Goal: Use online tool/utility: Utilize a website feature to perform a specific function

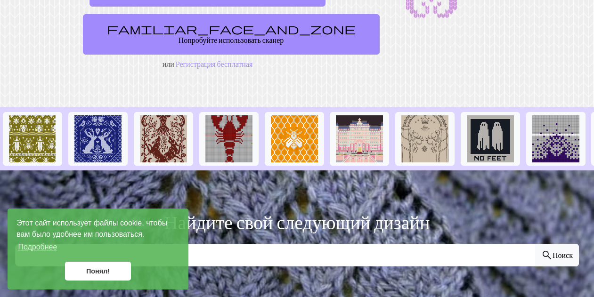
scroll to position [23, 0]
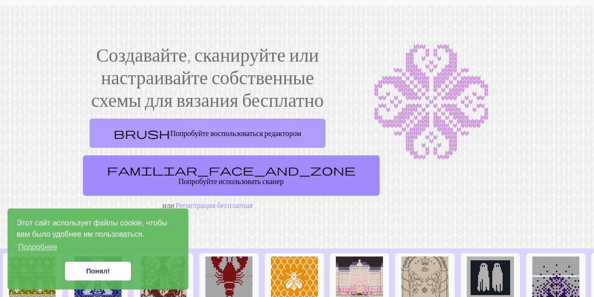
click at [280, 142] on link "brush Попробуйте воспользоваться редактором" at bounding box center [208, 133] width 236 height 29
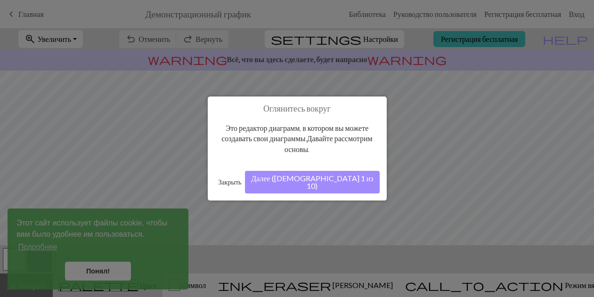
click at [562, 182] on div at bounding box center [297, 175] width 594 height 351
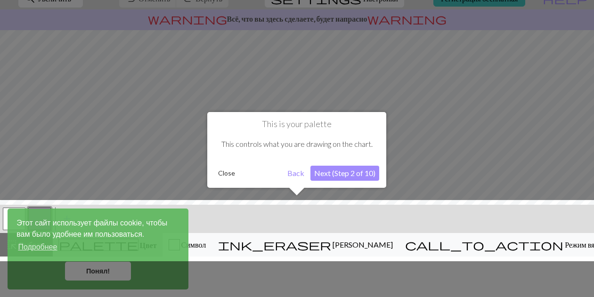
scroll to position [54, 0]
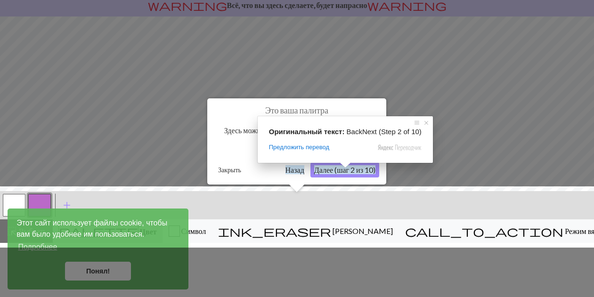
click at [343, 172] on ya-tr-span "Далее (шаг 2 из 10)" at bounding box center [344, 169] width 61 height 9
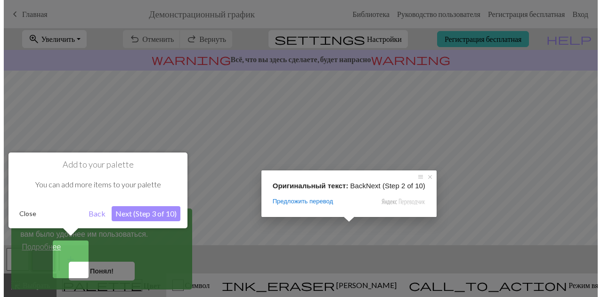
scroll to position [0, 0]
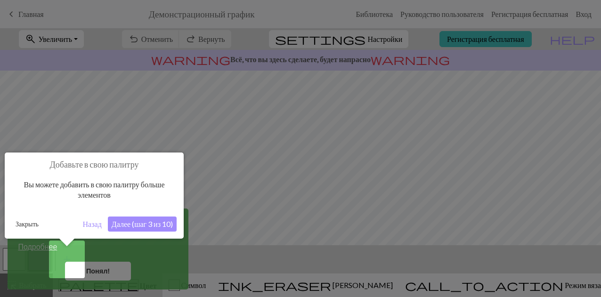
click at [27, 223] on button "Закрыть" at bounding box center [27, 224] width 31 height 14
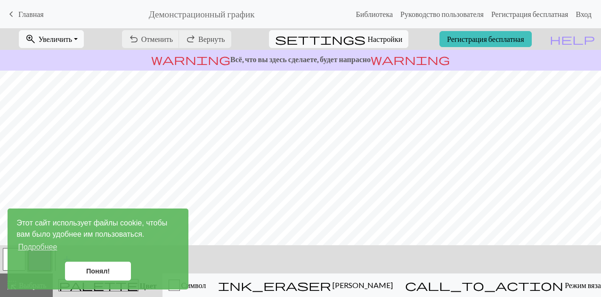
click at [106, 269] on ya-tr-span "Понял!" at bounding box center [98, 272] width 24 height 8
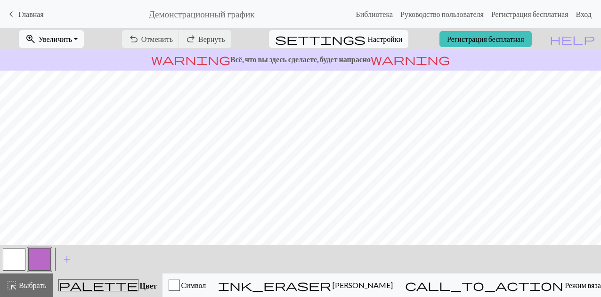
click at [25, 259] on button "button" at bounding box center [14, 259] width 23 height 23
click at [233, 61] on ya-tr-span "Всё, что вы здесь сделаете, будет напрасно" at bounding box center [300, 59] width 140 height 9
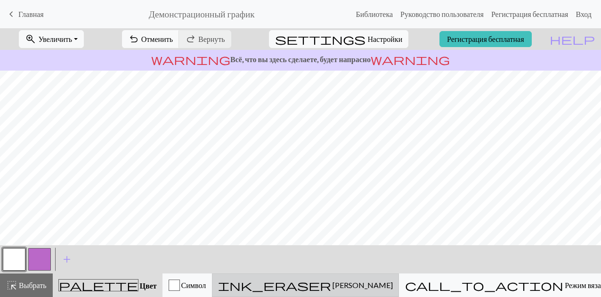
click at [392, 282] on ya-tr-span "[PERSON_NAME]" at bounding box center [363, 285] width 60 height 9
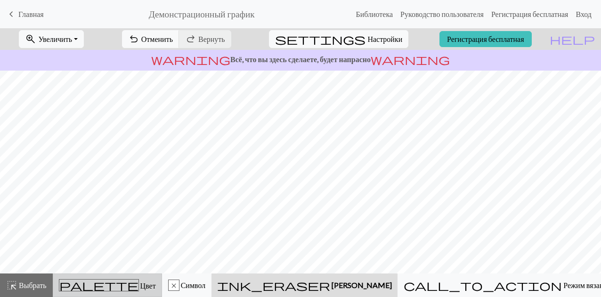
click at [146, 285] on div "palette Цвет Цвет" at bounding box center [107, 285] width 97 height 12
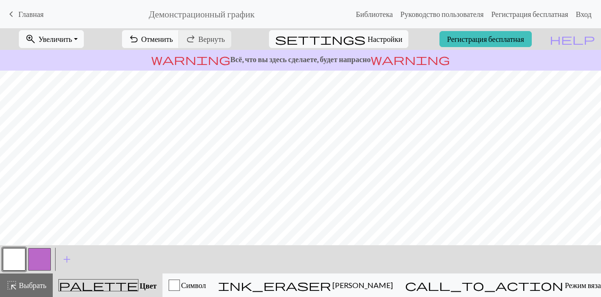
click at [370, 50] on div "warning Всё, что вы здесь сделаете, будет напрасно warning" at bounding box center [300, 60] width 601 height 21
click at [373, 33] on span "Настройки" at bounding box center [384, 38] width 35 height 11
select select "aran"
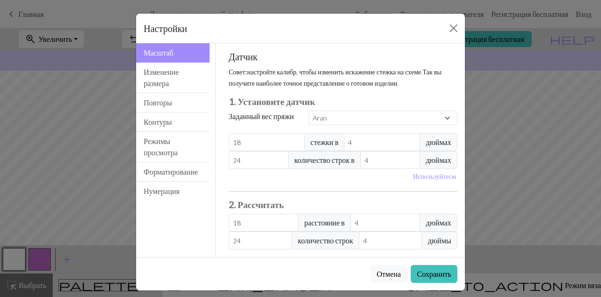
click at [443, 148] on ya-tr-span "дюймах" at bounding box center [438, 142] width 25 height 11
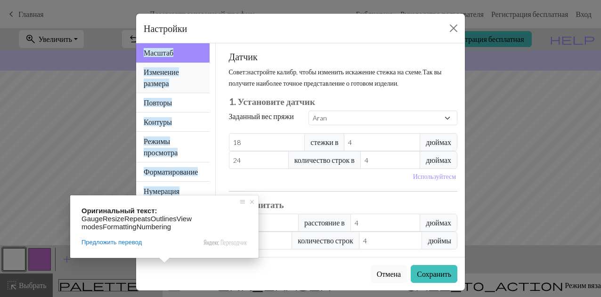
click at [166, 84] on ya-tr-span "Изменение размера" at bounding box center [161, 77] width 35 height 20
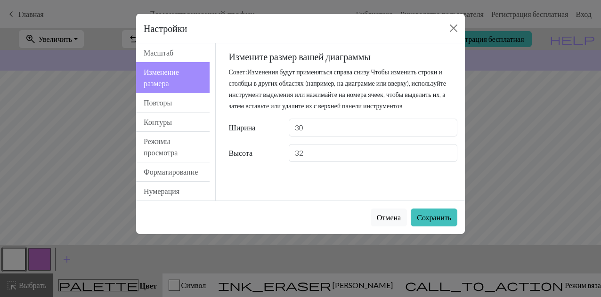
click at [577, 186] on div "Настройки Resize Gauge Resize Repeats Outlines View modes Formatting Numbering …" at bounding box center [300, 148] width 601 height 297
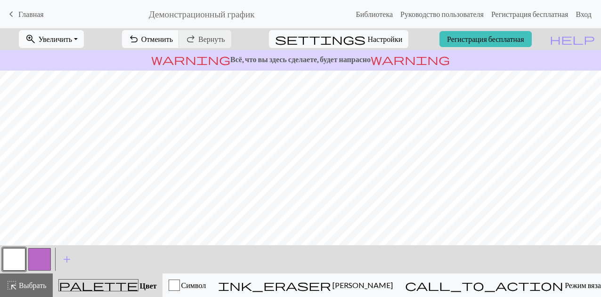
click at [151, 67] on div "warning Всё, что вы здесь сделаете, будет напрасно warning" at bounding box center [300, 60] width 601 height 21
click at [212, 278] on button "Символ" at bounding box center [188, 286] width 50 height 24
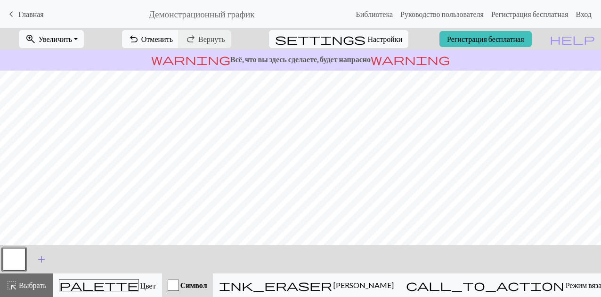
click at [44, 260] on span "add" at bounding box center [41, 259] width 11 height 13
click at [38, 261] on button "button" at bounding box center [39, 259] width 23 height 23
click at [35, 262] on button "button" at bounding box center [39, 259] width 23 height 23
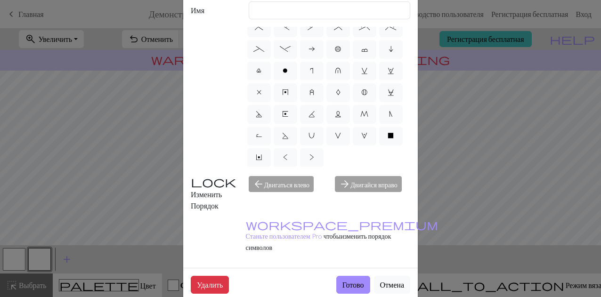
scroll to position [42, 0]
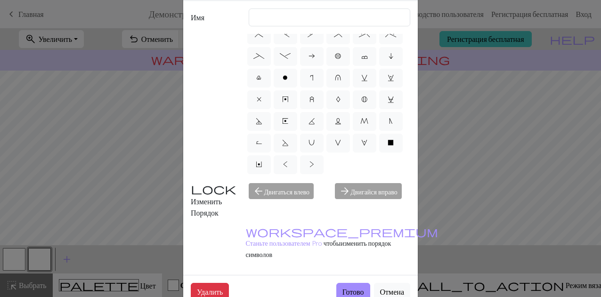
click at [359, 192] on div "arrow_forward Двигайся вправо" at bounding box center [372, 200] width 87 height 35
click at [260, 189] on div "arrow_back Двигаться влево" at bounding box center [286, 200] width 87 height 35
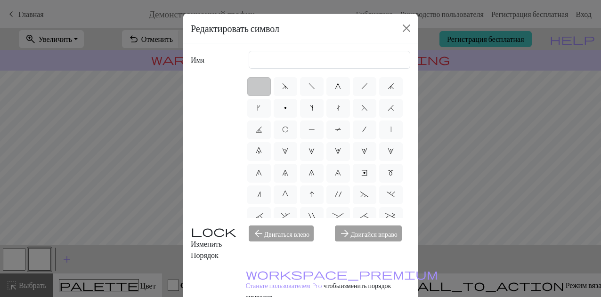
scroll to position [0, 0]
click at [405, 19] on div "Редактировать символ" at bounding box center [300, 29] width 235 height 30
drag, startPoint x: 394, startPoint y: 29, endPoint x: 387, endPoint y: 31, distance: 6.9
click at [394, 30] on div "Редактировать символ" at bounding box center [300, 29] width 235 height 30
click at [408, 31] on button "Закрыть" at bounding box center [406, 28] width 15 height 15
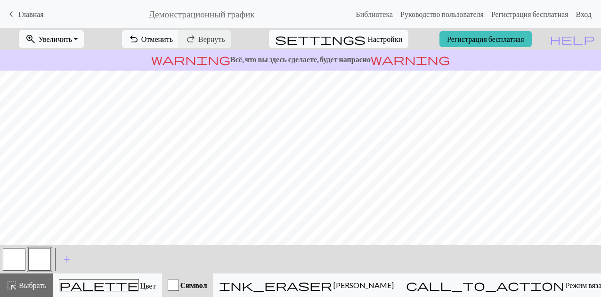
click at [342, 42] on button "settings Настройки" at bounding box center [338, 39] width 139 height 18
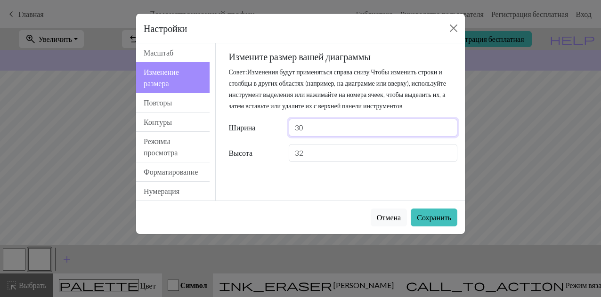
click at [310, 137] on input "30" at bounding box center [373, 128] width 169 height 18
type input "31"
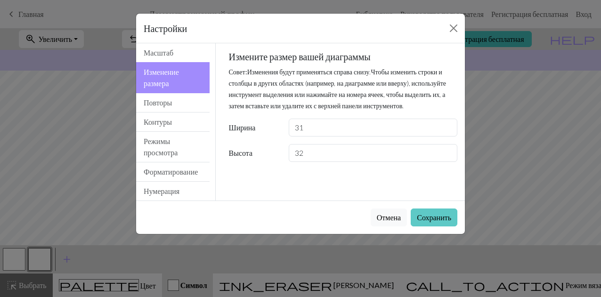
click at [418, 220] on ya-tr-span "Сохранить" at bounding box center [434, 217] width 34 height 9
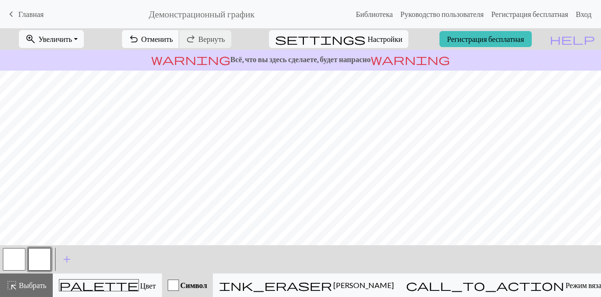
click at [179, 36] on button "undo Отменить Отменить" at bounding box center [150, 39] width 57 height 18
drag, startPoint x: 126, startPoint y: 286, endPoint x: 102, endPoint y: 264, distance: 32.4
click at [140, 285] on ya-tr-span "Цвет" at bounding box center [148, 285] width 16 height 9
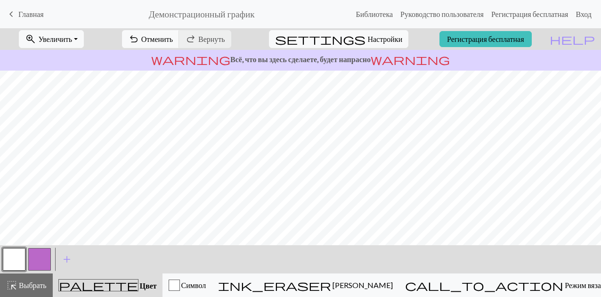
click at [37, 255] on button "button" at bounding box center [39, 259] width 23 height 23
click at [353, 44] on span "settings" at bounding box center [320, 39] width 90 height 13
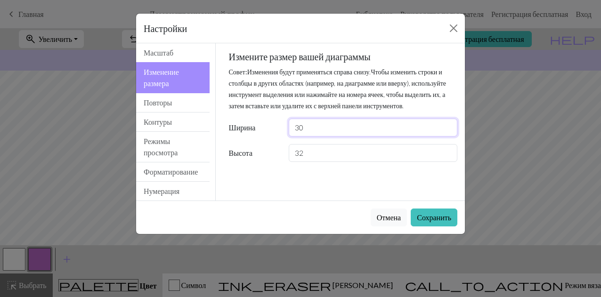
click at [329, 137] on input "30" at bounding box center [373, 128] width 169 height 18
type input "31"
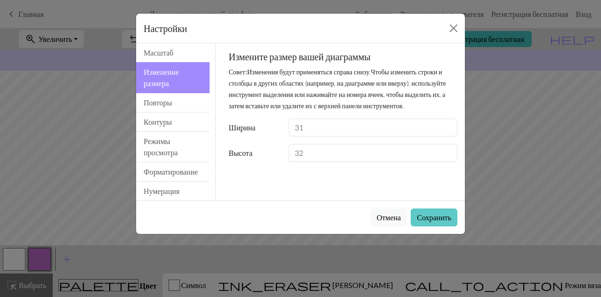
click at [448, 212] on button "Сохранить" at bounding box center [434, 218] width 47 height 18
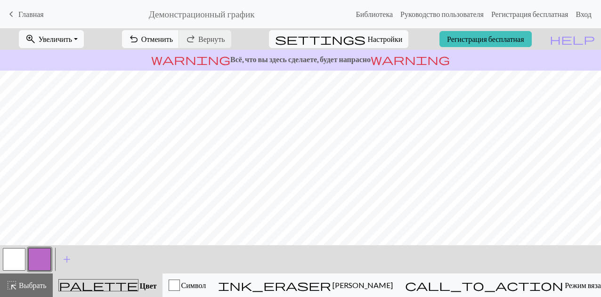
click at [9, 259] on button "button" at bounding box center [14, 259] width 23 height 23
drag, startPoint x: 45, startPoint y: 253, endPoint x: 52, endPoint y: 246, distance: 10.7
click at [45, 254] on button "button" at bounding box center [39, 259] width 23 height 23
click at [367, 35] on ya-tr-span "Настройки" at bounding box center [384, 38] width 35 height 9
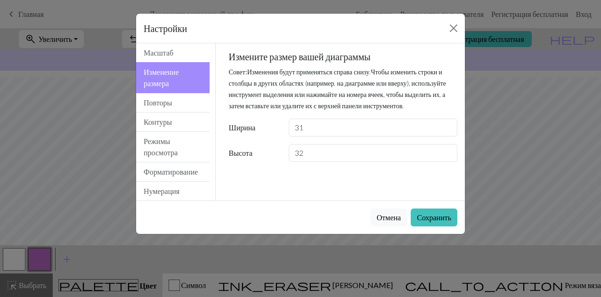
drag, startPoint x: 309, startPoint y: 153, endPoint x: 319, endPoint y: 145, distance: 13.1
click at [290, 146] on div "Измените размер вашей диаграммы Совет: Изменения будут применяться справа снизу…" at bounding box center [343, 106] width 229 height 111
drag, startPoint x: 320, startPoint y: 145, endPoint x: 282, endPoint y: 140, distance: 38.4
click at [282, 137] on div "Ширина 31" at bounding box center [343, 128] width 240 height 18
drag, startPoint x: 312, startPoint y: 142, endPoint x: 276, endPoint y: 138, distance: 36.6
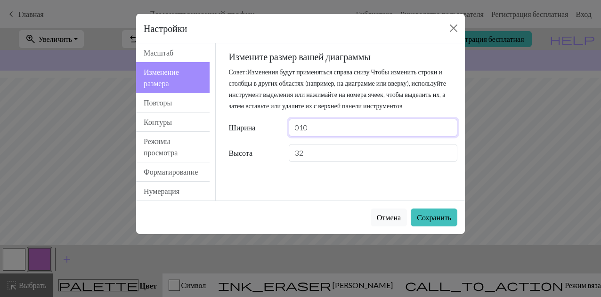
click at [276, 135] on div "Ширина 010" at bounding box center [343, 128] width 240 height 18
drag, startPoint x: 315, startPoint y: 146, endPoint x: 285, endPoint y: 138, distance: 30.7
click at [285, 137] on div "01" at bounding box center [373, 128] width 180 height 18
type input "10"
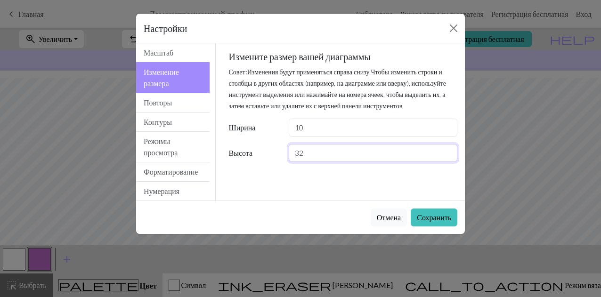
drag, startPoint x: 320, startPoint y: 162, endPoint x: 286, endPoint y: 165, distance: 34.1
click at [286, 162] on div "32" at bounding box center [373, 153] width 180 height 18
type input "11"
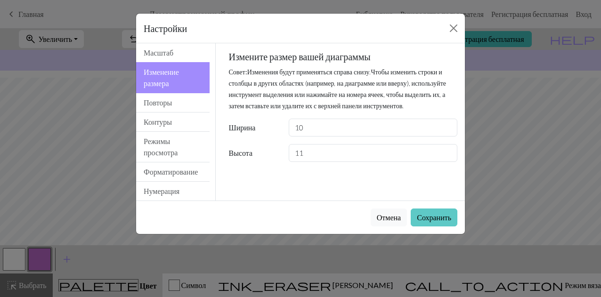
click at [431, 215] on ya-tr-span "Сохранить" at bounding box center [434, 217] width 34 height 9
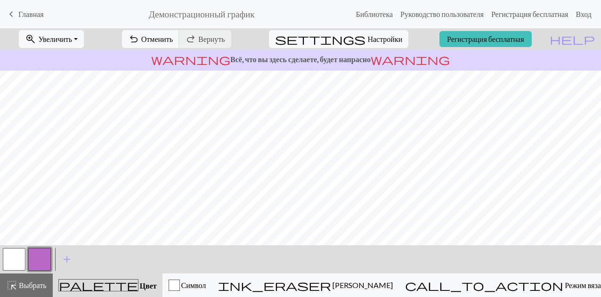
click at [24, 257] on button "button" at bounding box center [14, 259] width 23 height 23
click at [35, 260] on button "button" at bounding box center [39, 259] width 23 height 23
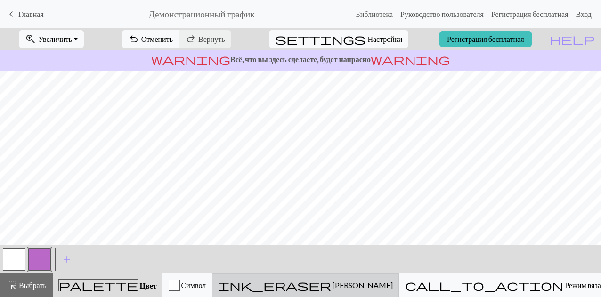
drag, startPoint x: 415, startPoint y: 287, endPoint x: 404, endPoint y: 278, distance: 13.8
click at [393, 286] on ya-tr-span "[PERSON_NAME]" at bounding box center [363, 285] width 60 height 9
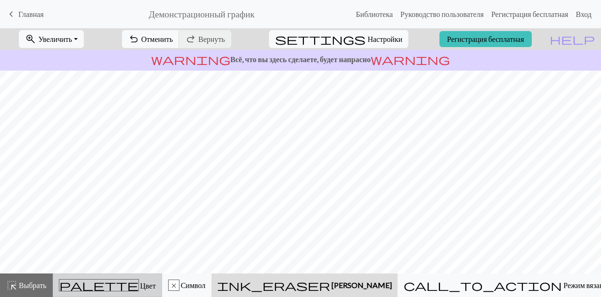
click at [111, 286] on span "palette" at bounding box center [98, 285] width 79 height 13
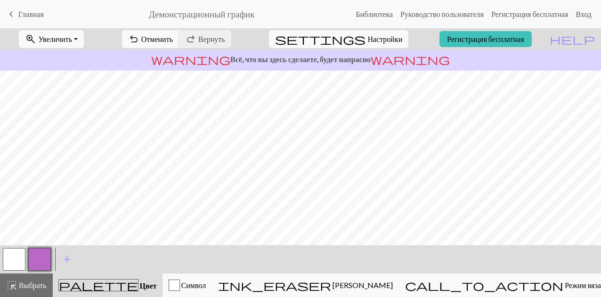
click at [21, 255] on button "button" at bounding box center [14, 259] width 23 height 23
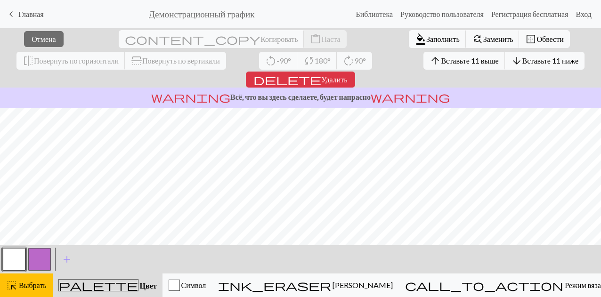
click at [9, 264] on button "button" at bounding box center [14, 259] width 23 height 23
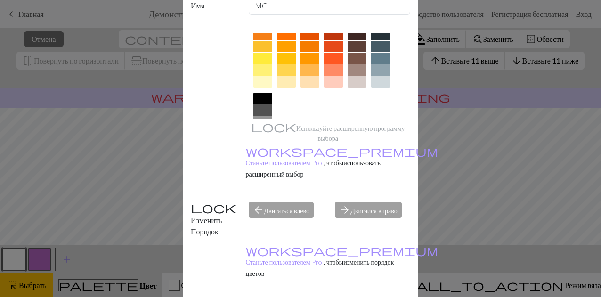
scroll to position [182, 0]
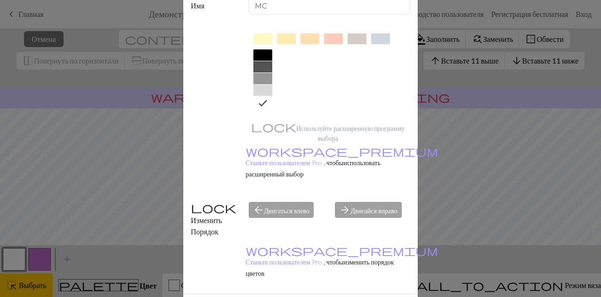
click at [258, 101] on icon at bounding box center [262, 103] width 11 height 11
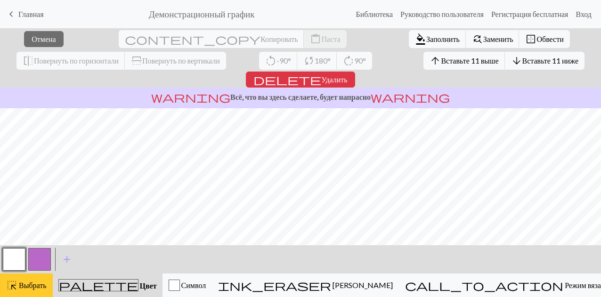
click at [28, 282] on ya-tr-span "Выбрать" at bounding box center [33, 285] width 28 height 9
click at [41, 277] on button "highlight_alt Выбрать Выбрать" at bounding box center [26, 286] width 53 height 24
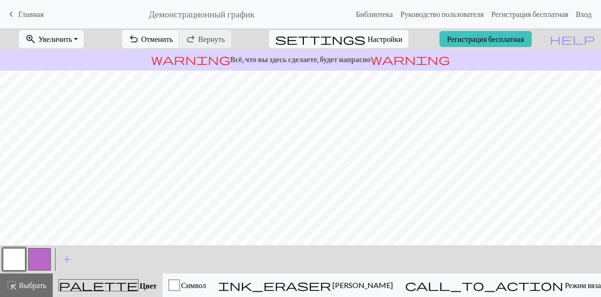
click at [347, 40] on span "settings" at bounding box center [320, 39] width 90 height 13
select select "aran"
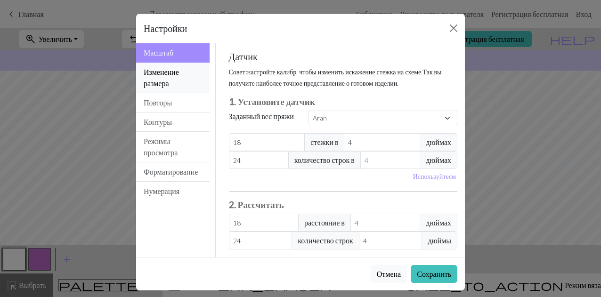
click at [173, 79] on button "Изменение размера" at bounding box center [172, 78] width 73 height 31
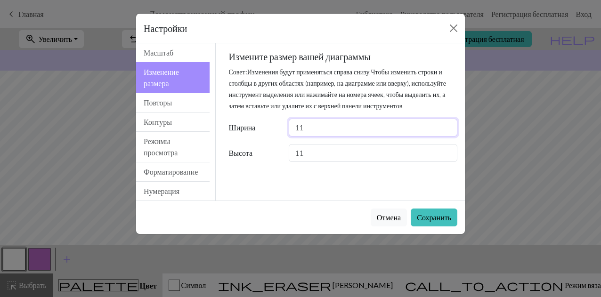
type input "11"
click at [449, 135] on input "11" at bounding box center [373, 128] width 169 height 18
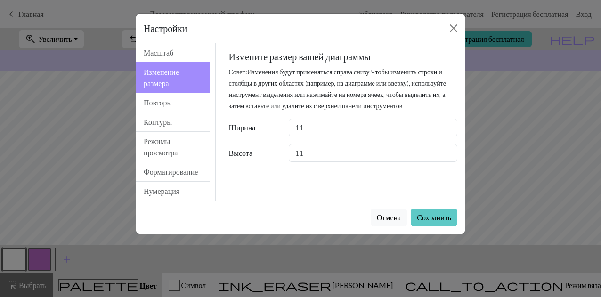
click at [425, 217] on ya-tr-span "Сохранить" at bounding box center [434, 217] width 34 height 9
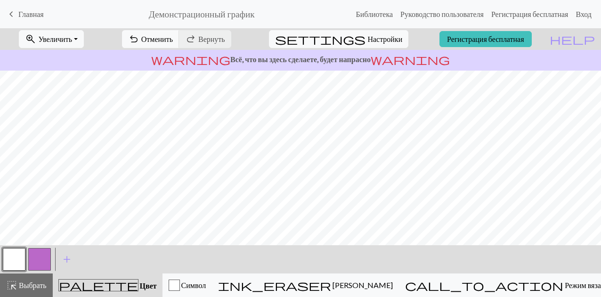
drag, startPoint x: 34, startPoint y: 253, endPoint x: 51, endPoint y: 247, distance: 18.3
click at [33, 252] on button "button" at bounding box center [39, 259] width 23 height 23
click at [212, 294] on button "Символ" at bounding box center [188, 286] width 50 height 24
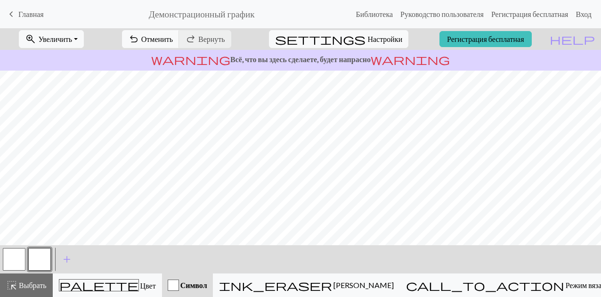
click at [45, 260] on button "button" at bounding box center [39, 259] width 23 height 23
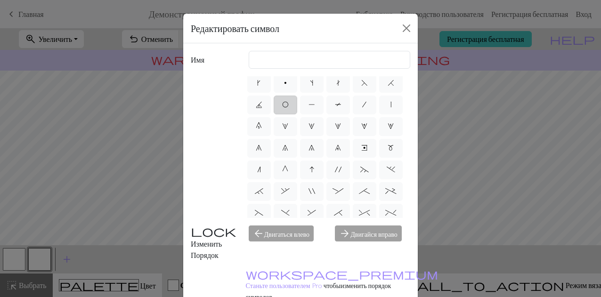
scroll to position [47, 0]
click at [262, 128] on span "6" at bounding box center [259, 126] width 6 height 8
click at [262, 168] on input "6" at bounding box center [259, 171] width 6 height 6
radio input "true"
type input "decrease 1"
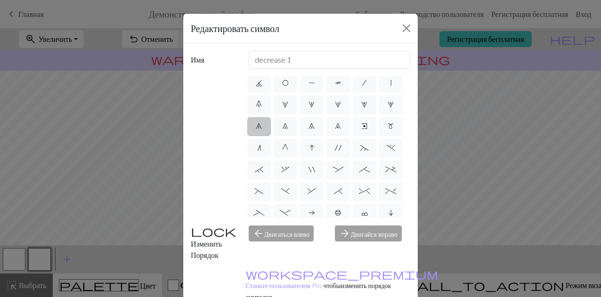
click at [262, 128] on span "6" at bounding box center [259, 126] width 6 height 8
click at [262, 168] on input "6" at bounding box center [259, 171] width 6 height 6
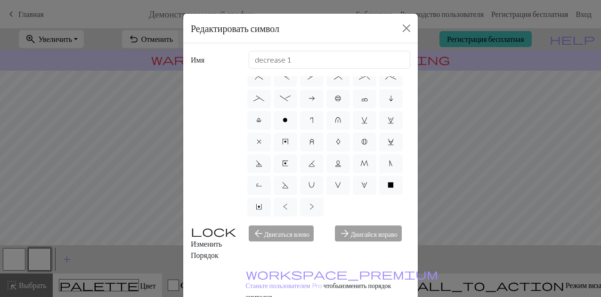
scroll to position [227, 0]
click at [379, 179] on label "X" at bounding box center [391, 185] width 24 height 19
radio input "true"
type input "no stitch"
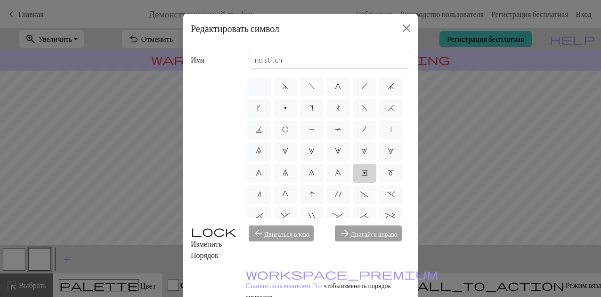
scroll to position [0, 0]
click at [297, 135] on label "O" at bounding box center [286, 130] width 24 height 19
click at [288, 130] on input "O" at bounding box center [285, 127] width 6 height 6
radio input "true"
type input "yo"
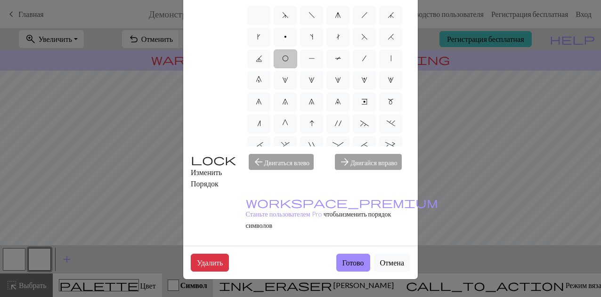
scroll to position [94, 0]
click at [343, 258] on ya-tr-span "Готово" at bounding box center [353, 262] width 22 height 9
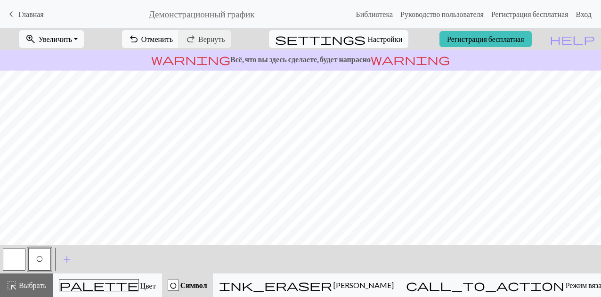
click at [350, 34] on span "settings" at bounding box center [320, 39] width 90 height 13
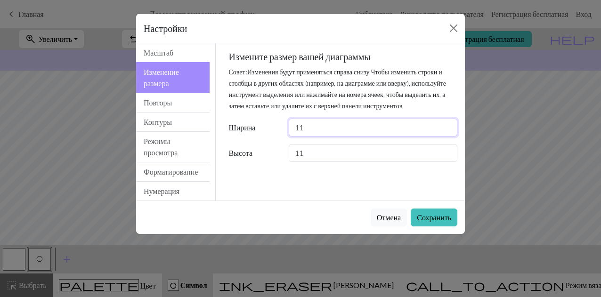
drag, startPoint x: 309, startPoint y: 141, endPoint x: 287, endPoint y: 141, distance: 22.6
click at [287, 137] on div "11" at bounding box center [373, 128] width 180 height 18
click at [315, 134] on input "11" at bounding box center [373, 128] width 169 height 18
drag, startPoint x: 314, startPoint y: 134, endPoint x: 299, endPoint y: 142, distance: 16.4
click at [299, 137] on input "11" at bounding box center [373, 128] width 169 height 18
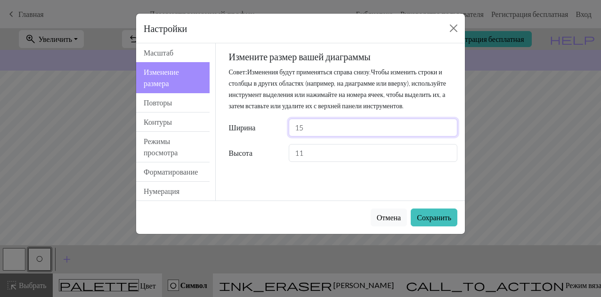
type input "15"
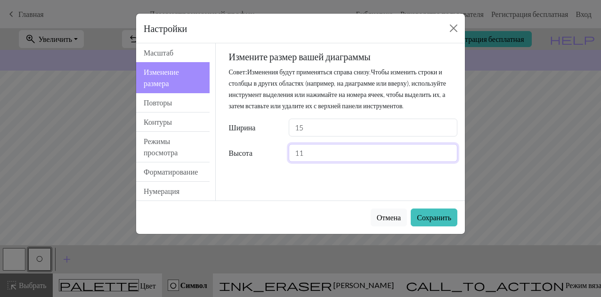
drag, startPoint x: 310, startPoint y: 164, endPoint x: 275, endPoint y: 161, distance: 35.5
click at [277, 162] on div "Высота 11" at bounding box center [343, 153] width 240 height 18
type input "22"
click at [409, 231] on div "Отмена Сохранить" at bounding box center [300, 217] width 329 height 33
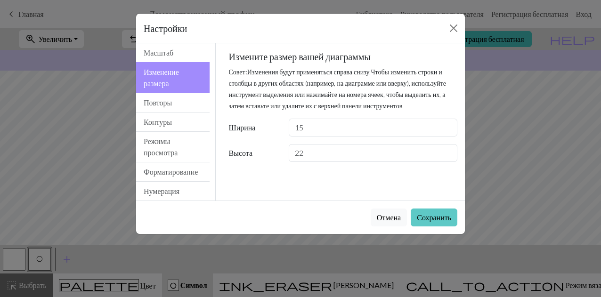
click at [411, 224] on button "Сохранить" at bounding box center [434, 218] width 47 height 18
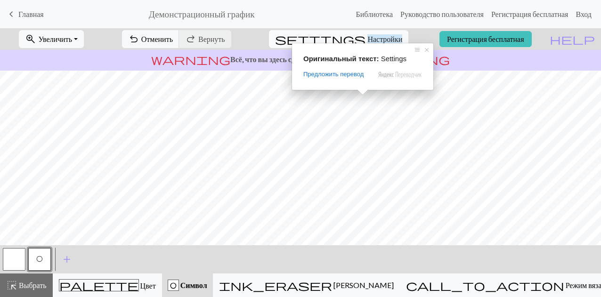
click at [367, 39] on ya-tr-span "Настройки" at bounding box center [384, 38] width 35 height 9
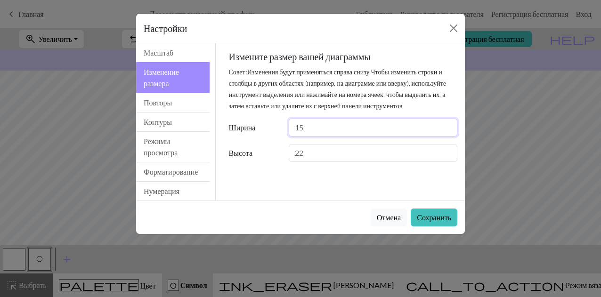
drag, startPoint x: 329, startPoint y: 139, endPoint x: 289, endPoint y: 139, distance: 39.6
click at [289, 137] on input "15" at bounding box center [373, 128] width 169 height 18
type input "26"
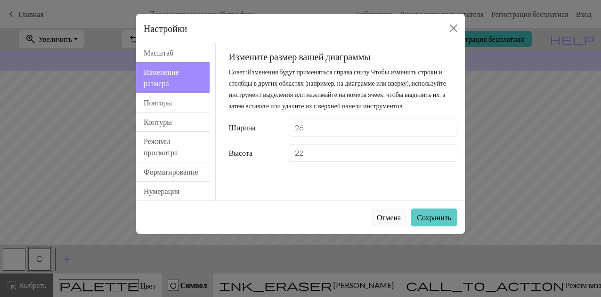
click at [428, 222] on button "Сохранить" at bounding box center [434, 218] width 47 height 18
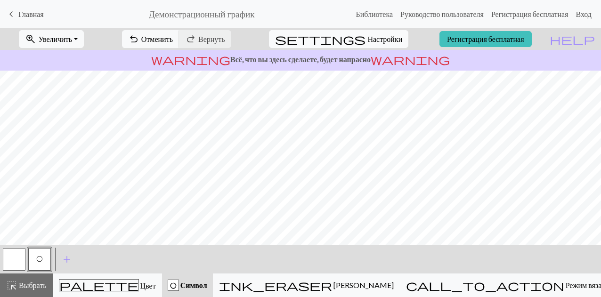
click at [362, 30] on button "settings Настройки" at bounding box center [338, 39] width 139 height 18
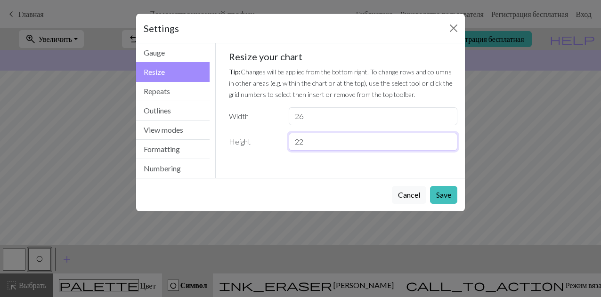
drag, startPoint x: 335, startPoint y: 137, endPoint x: 285, endPoint y: 137, distance: 50.4
click at [285, 137] on div "22" at bounding box center [373, 142] width 180 height 18
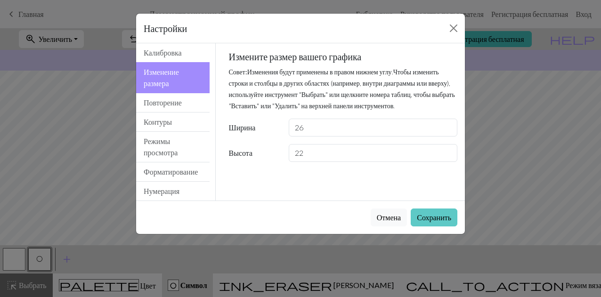
click at [427, 217] on ya-tr-span "Сохранить" at bounding box center [434, 217] width 34 height 9
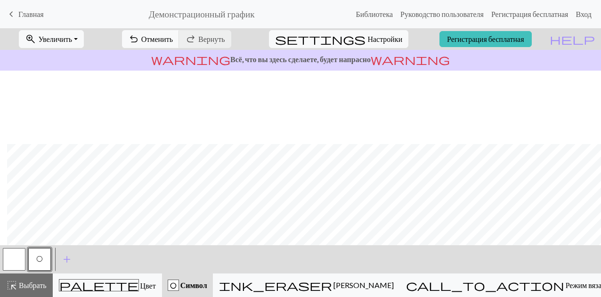
scroll to position [82, 7]
click at [12, 260] on button "button" at bounding box center [14, 259] width 23 height 23
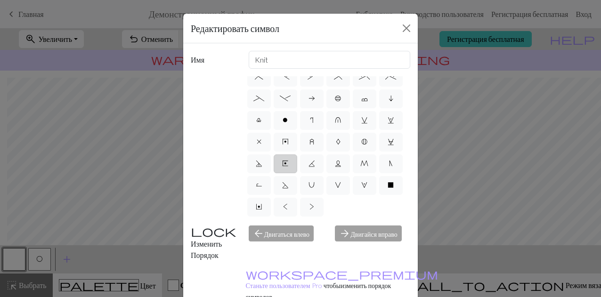
scroll to position [227, 0]
click at [388, 184] on span "X" at bounding box center [391, 185] width 6 height 8
radio input "true"
type input "no stitch"
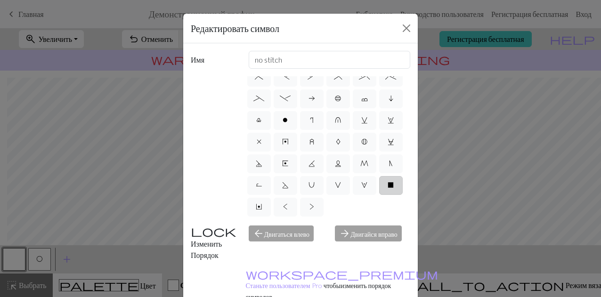
scroll to position [137, 0]
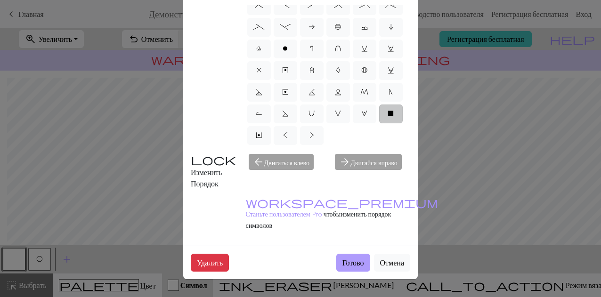
click at [342, 258] on ya-tr-span "Готово" at bounding box center [353, 262] width 22 height 9
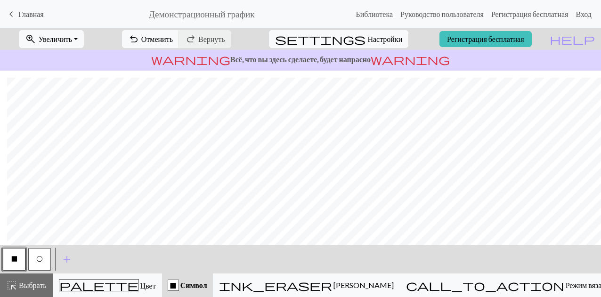
scroll to position [82, 7]
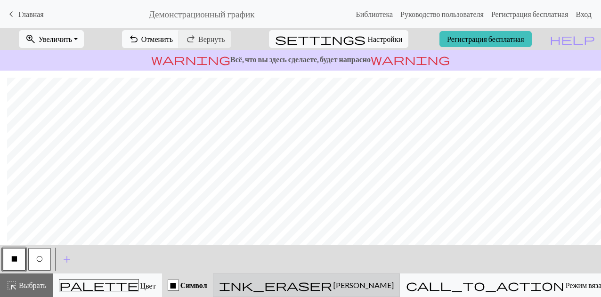
click at [366, 277] on button "ink_eraser [PERSON_NAME]" at bounding box center [306, 286] width 187 height 24
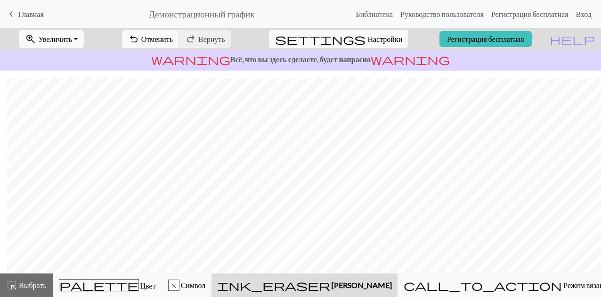
scroll to position [54, 7]
click at [176, 284] on ya-tr-span "x" at bounding box center [173, 286] width 5 height 8
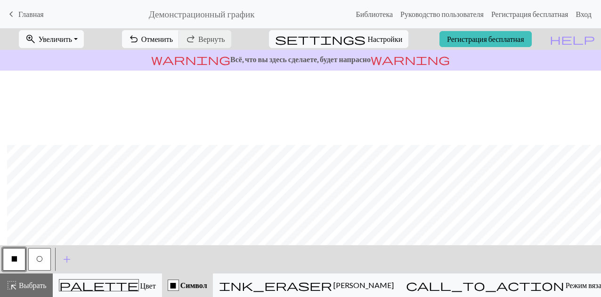
scroll to position [82, 7]
click at [173, 37] on ya-tr-span "Отменить" at bounding box center [157, 38] width 32 height 9
click at [375, 37] on ya-tr-span "Настройки" at bounding box center [384, 38] width 35 height 9
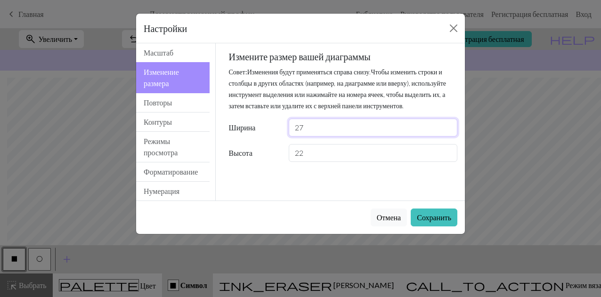
click at [448, 137] on input "27" at bounding box center [373, 128] width 169 height 18
click at [448, 137] on input "28" at bounding box center [373, 128] width 169 height 18
click at [448, 137] on input "29" at bounding box center [373, 128] width 169 height 18
click at [448, 137] on input "30" at bounding box center [373, 128] width 169 height 18
click at [448, 137] on input "31" at bounding box center [373, 128] width 169 height 18
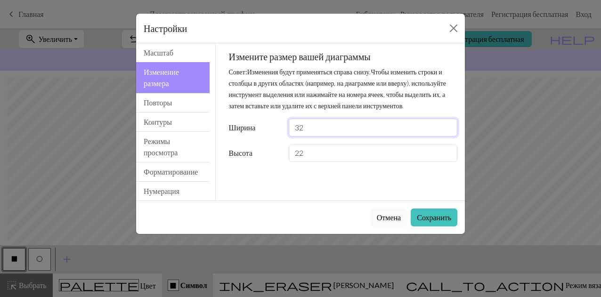
type input "32"
click at [448, 137] on input "32" at bounding box center [373, 128] width 169 height 18
drag, startPoint x: 434, startPoint y: 213, endPoint x: 442, endPoint y: 208, distance: 9.1
click at [435, 213] on ya-tr-span "Сохранить" at bounding box center [434, 217] width 34 height 9
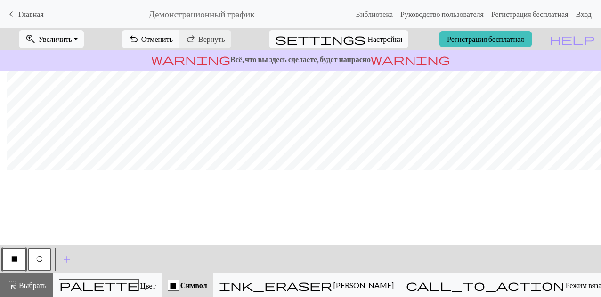
scroll to position [0, 7]
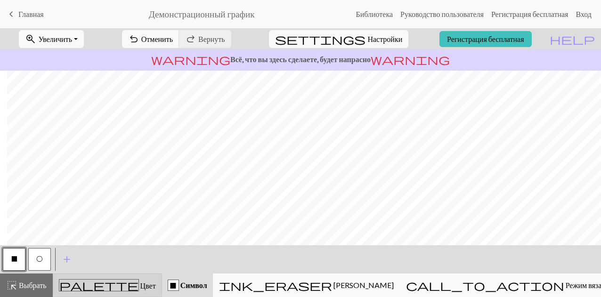
click at [142, 282] on div "palette Цвет Цвет" at bounding box center [107, 285] width 97 height 12
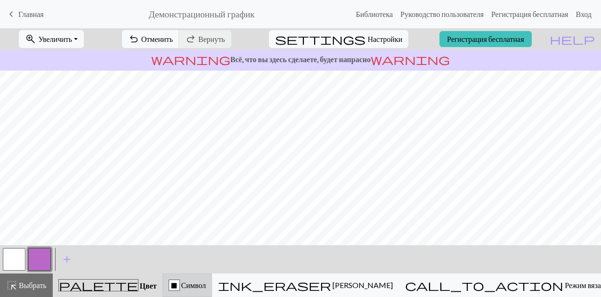
scroll to position [0, 0]
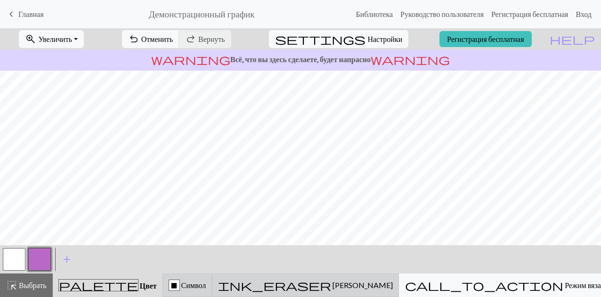
click at [393, 280] on div "ink_eraser [PERSON_NAME]" at bounding box center [305, 285] width 175 height 11
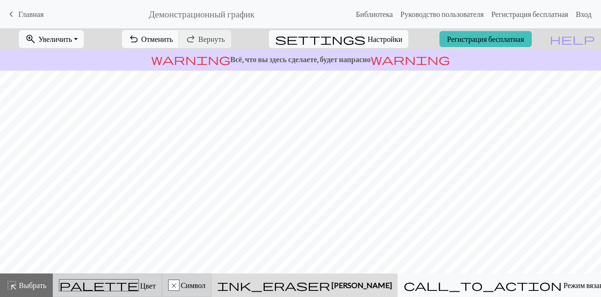
drag, startPoint x: 143, startPoint y: 287, endPoint x: 134, endPoint y: 285, distance: 9.1
click at [141, 287] on div "palette Цвет Цвет" at bounding box center [107, 285] width 97 height 12
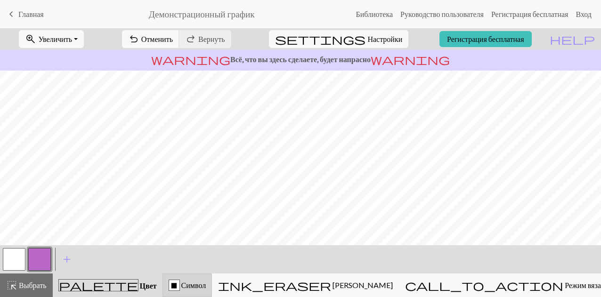
click at [21, 265] on button "button" at bounding box center [14, 259] width 23 height 23
drag, startPoint x: 51, startPoint y: 260, endPoint x: 43, endPoint y: 260, distance: 8.5
click at [48, 260] on div at bounding box center [39, 259] width 25 height 25
click at [43, 260] on button "button" at bounding box center [39, 259] width 23 height 23
drag, startPoint x: 4, startPoint y: 252, endPoint x: 9, endPoint y: 256, distance: 6.1
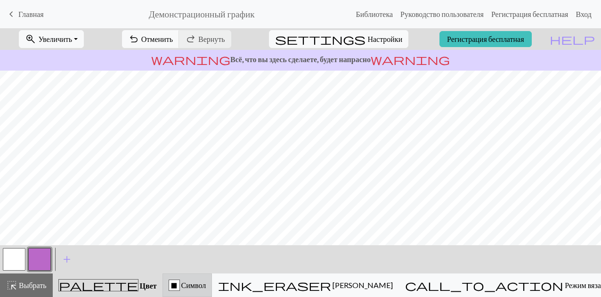
click at [5, 253] on button "button" at bounding box center [14, 259] width 23 height 23
click at [14, 257] on button "button" at bounding box center [14, 259] width 23 height 23
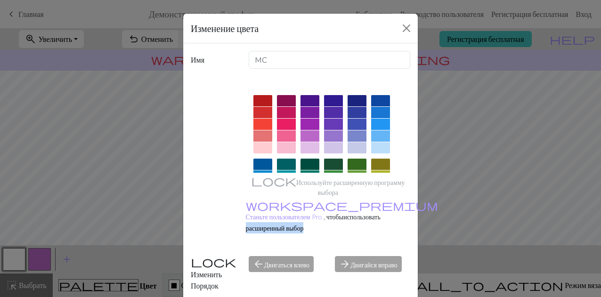
click at [152, 191] on div "Изменение цвета Имя MC Используйте расширенную программу выбора workspace_premi…" at bounding box center [300, 148] width 601 height 297
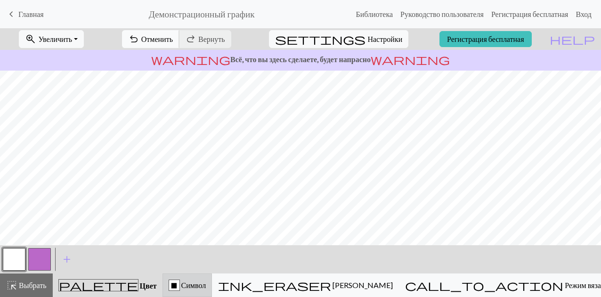
click at [173, 39] on ya-tr-span "Отменить" at bounding box center [157, 38] width 32 height 9
click at [45, 257] on button "button" at bounding box center [39, 259] width 23 height 23
click at [20, 262] on button "button" at bounding box center [14, 259] width 23 height 23
drag, startPoint x: 39, startPoint y: 260, endPoint x: 70, endPoint y: 244, distance: 34.8
click at [54, 253] on div "< > add Добавьте цвет" at bounding box center [300, 259] width 601 height 28
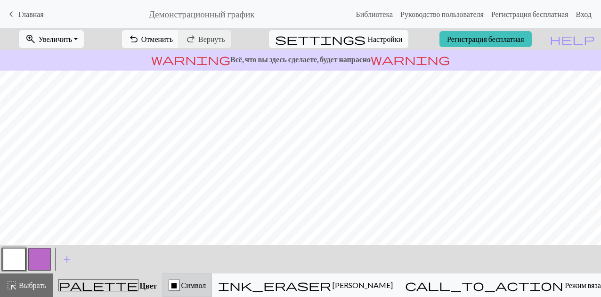
drag, startPoint x: 37, startPoint y: 257, endPoint x: 67, endPoint y: 242, distance: 33.9
click at [41, 255] on button "button" at bounding box center [39, 259] width 23 height 23
click at [3, 256] on button "button" at bounding box center [14, 259] width 23 height 23
drag, startPoint x: 34, startPoint y: 286, endPoint x: 39, endPoint y: 270, distance: 16.8
click at [34, 285] on ya-tr-span "Выбрать" at bounding box center [33, 285] width 28 height 9
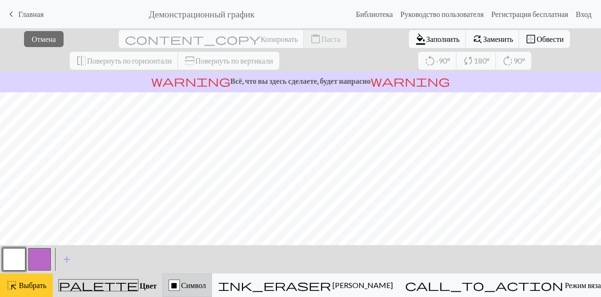
click at [18, 287] on span "Выбрать" at bounding box center [31, 285] width 29 height 9
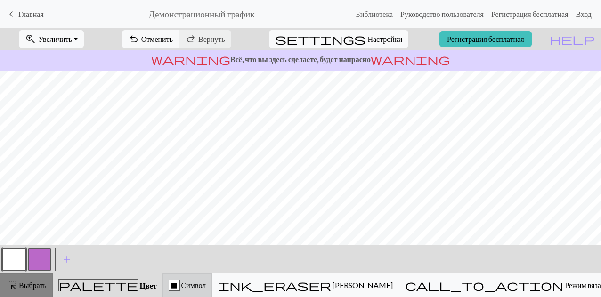
click at [18, 287] on span "Выбрать" at bounding box center [31, 285] width 29 height 9
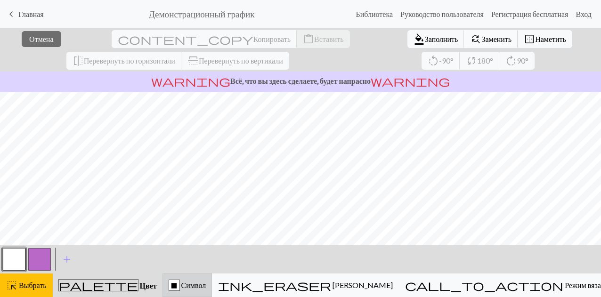
click at [481, 40] on ya-tr-span "Заменить" at bounding box center [496, 38] width 30 height 9
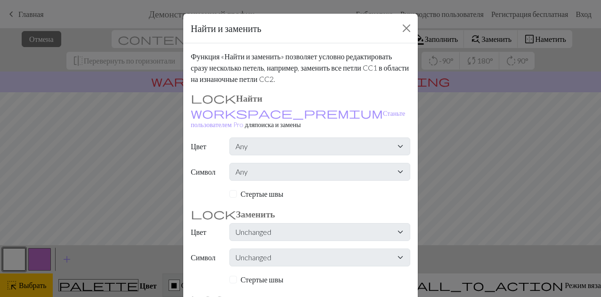
click at [275, 146] on div "Функция «Найти и заменить» позволяет условно редактировать сразу несколько пете…" at bounding box center [300, 185] width 235 height 285
click at [408, 138] on div "Any MC CC1" at bounding box center [320, 147] width 192 height 18
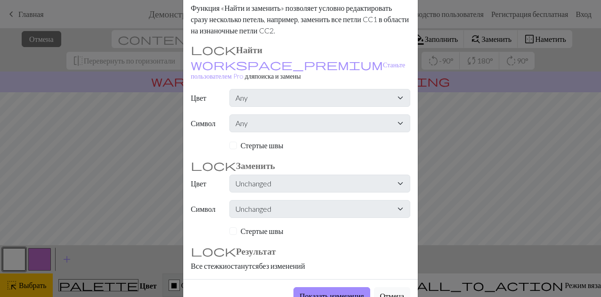
scroll to position [66, 0]
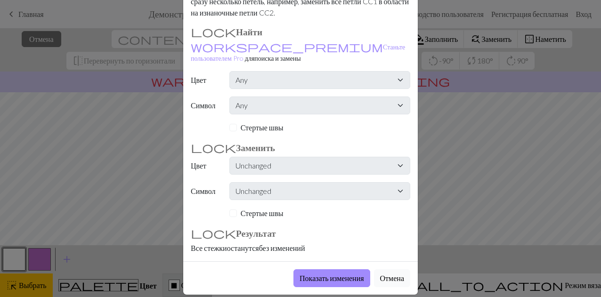
click at [395, 274] on ya-tr-span "Отмена" at bounding box center [392, 278] width 24 height 9
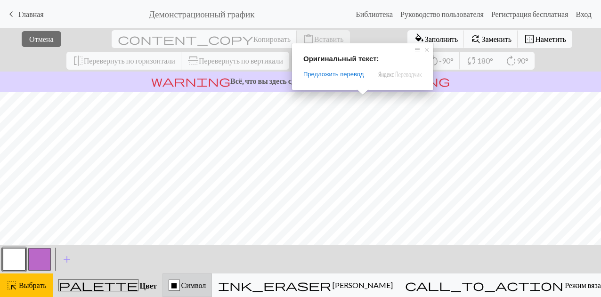
click at [12, 260] on button "button" at bounding box center [14, 259] width 23 height 23
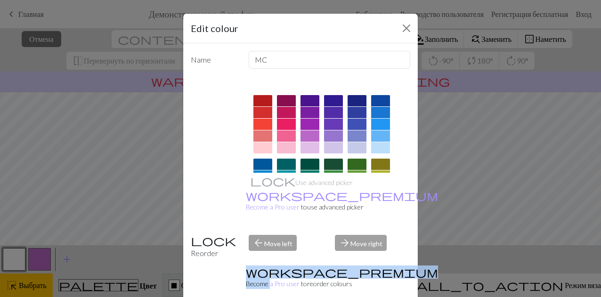
click at [12, 260] on div "Edit colour Name MC Use advanced picker workspace_premium Become a Pro user to …" at bounding box center [300, 148] width 601 height 297
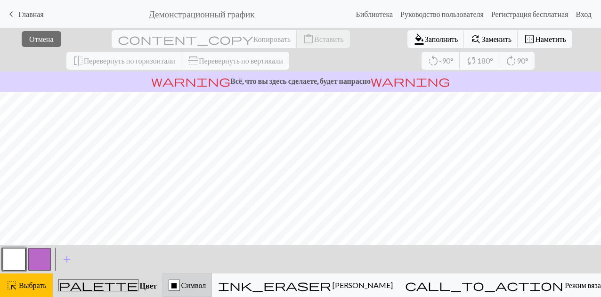
click at [12, 260] on button "button" at bounding box center [14, 259] width 23 height 23
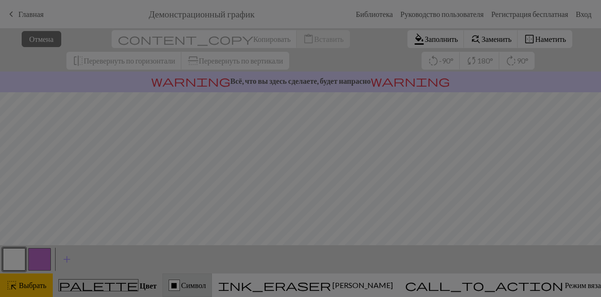
click at [12, 260] on div "Edit colour Name MC Use advanced picker workspace_premium Become a Pro user to …" at bounding box center [300, 148] width 601 height 297
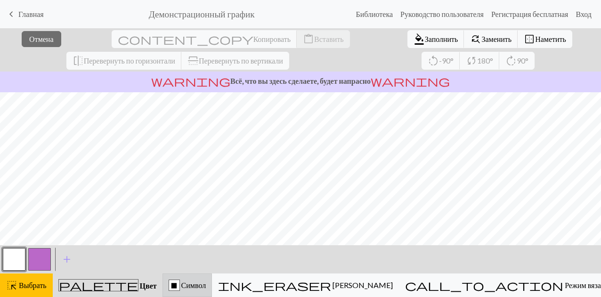
drag, startPoint x: 39, startPoint y: 286, endPoint x: 35, endPoint y: 262, distance: 24.9
click at [40, 285] on ya-tr-span "Выбрать" at bounding box center [33, 285] width 28 height 9
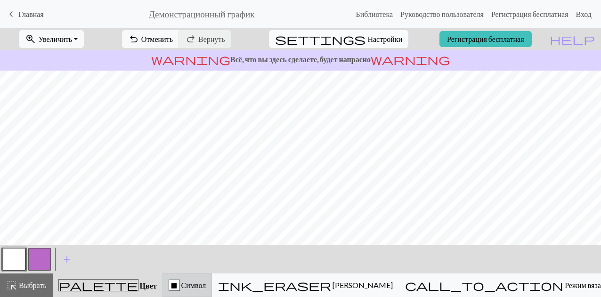
click at [367, 39] on ya-tr-span "Настройки" at bounding box center [384, 38] width 35 height 9
select select "aran"
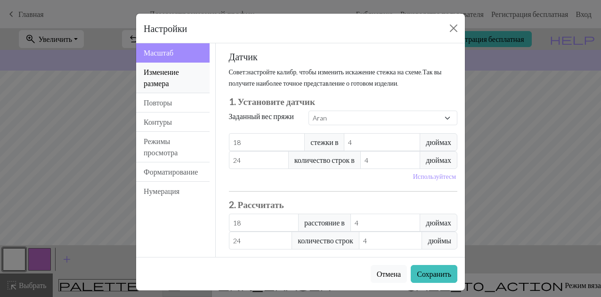
click at [177, 81] on button "Изменение размера" at bounding box center [172, 78] width 73 height 31
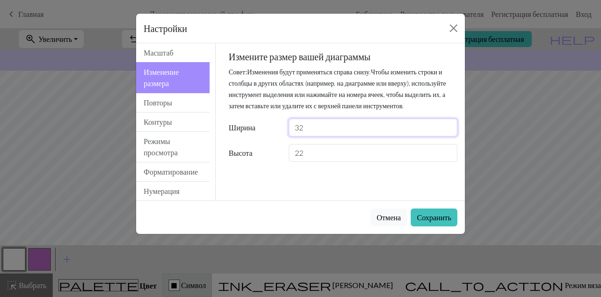
drag, startPoint x: 314, startPoint y: 136, endPoint x: 252, endPoint y: 137, distance: 62.2
click at [252, 137] on div "Ширина 32" at bounding box center [343, 128] width 240 height 18
type input "1"
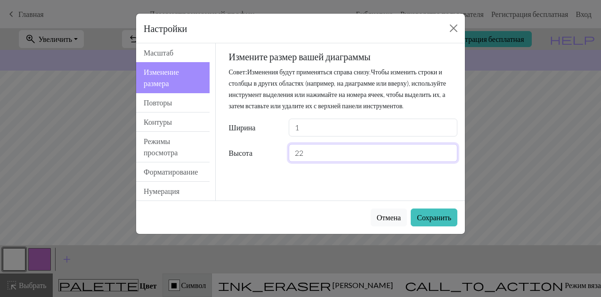
click at [320, 162] on input "22" at bounding box center [373, 153] width 169 height 18
click at [304, 162] on input "22" at bounding box center [373, 153] width 169 height 18
type input "2"
type input "1"
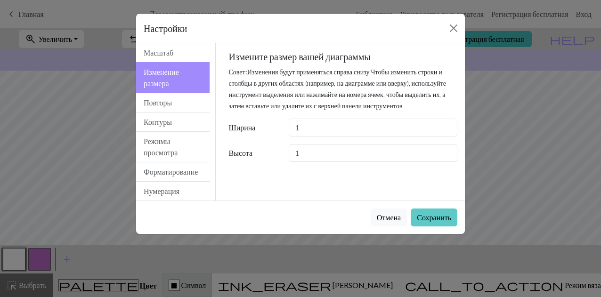
click at [441, 218] on ya-tr-span "Сохранить" at bounding box center [434, 217] width 34 height 9
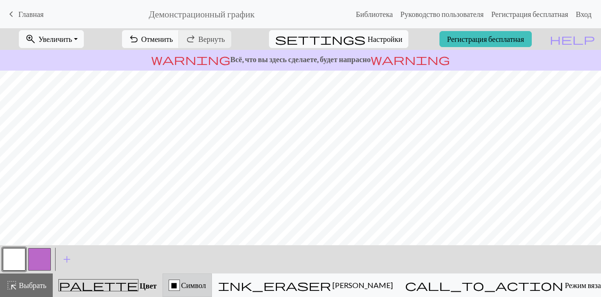
click at [368, 47] on button "settings Настройки" at bounding box center [338, 39] width 139 height 18
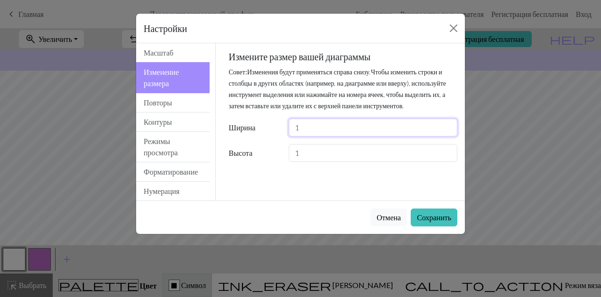
drag, startPoint x: 247, startPoint y: 134, endPoint x: 240, endPoint y: 132, distance: 7.3
click at [240, 132] on div "Ширина 1" at bounding box center [343, 128] width 240 height 18
type input "21"
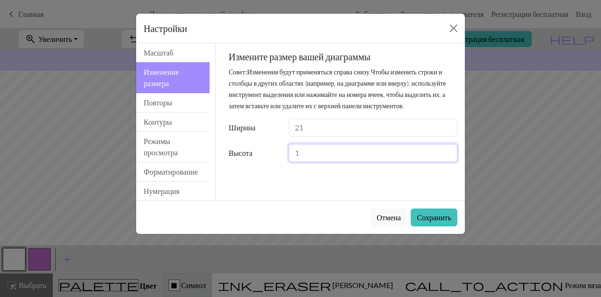
click at [308, 162] on input "1" at bounding box center [373, 153] width 169 height 18
type input "21"
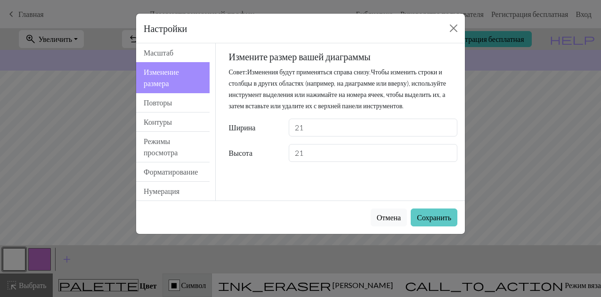
click at [438, 217] on body "Этот сайт использует файлы cookie, чтобы вам было удобнее им пользоваться. Подр…" at bounding box center [300, 148] width 601 height 297
click at [438, 217] on ya-tr-span "Сохранить" at bounding box center [434, 217] width 34 height 9
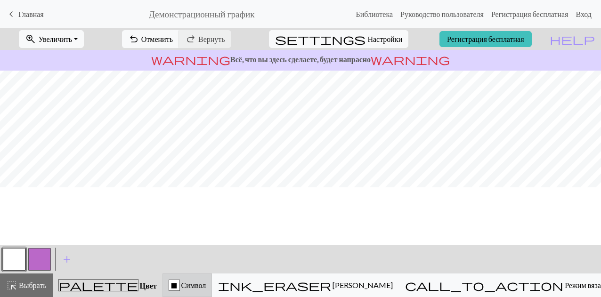
scroll to position [0, 0]
drag, startPoint x: 282, startPoint y: 284, endPoint x: 249, endPoint y: 277, distance: 34.2
click at [206, 284] on div "X Символ" at bounding box center [188, 285] width 38 height 11
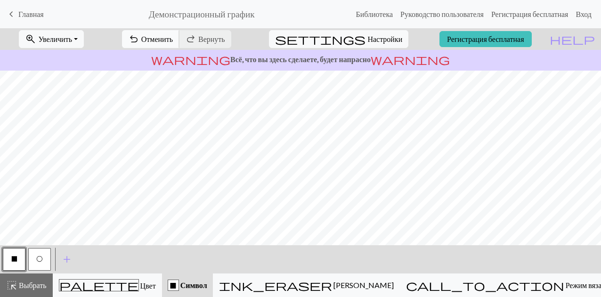
drag, startPoint x: 196, startPoint y: 41, endPoint x: 204, endPoint y: 47, distance: 9.8
click at [173, 41] on ya-tr-span "Отменить" at bounding box center [157, 38] width 32 height 9
click at [173, 39] on ya-tr-span "Отменить" at bounding box center [157, 38] width 32 height 9
click at [173, 40] on ya-tr-span "Отменить" at bounding box center [157, 38] width 32 height 9
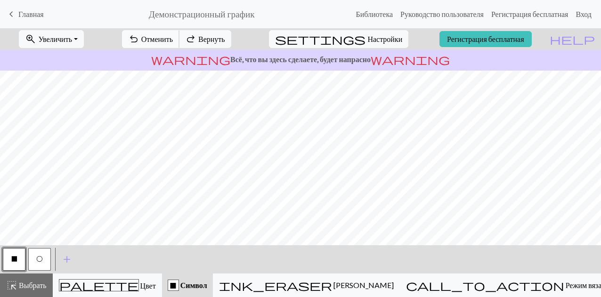
click at [173, 40] on ya-tr-span "Отменить" at bounding box center [157, 38] width 32 height 9
click at [354, 36] on span "settings" at bounding box center [320, 39] width 90 height 13
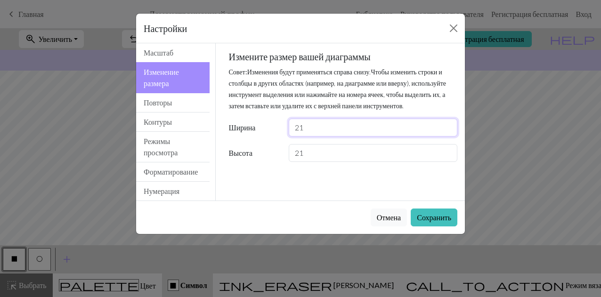
drag, startPoint x: 301, startPoint y: 134, endPoint x: 275, endPoint y: 129, distance: 27.3
click at [276, 129] on div "Измените размер вашей диаграммы Совет: Изменения будут применяться справа снизу…" at bounding box center [343, 106] width 229 height 111
type input "30"
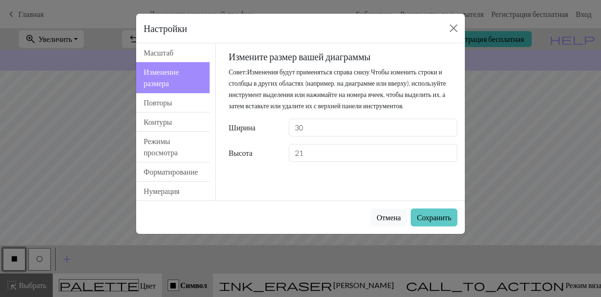
click at [422, 222] on button "Сохранить" at bounding box center [434, 218] width 47 height 18
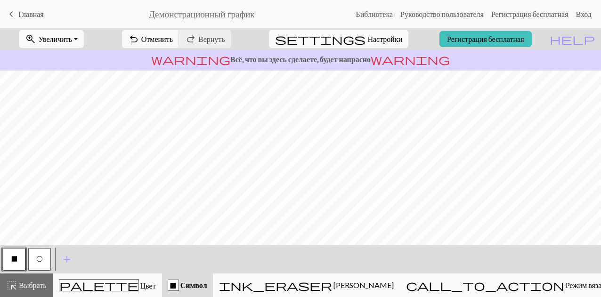
click at [396, 43] on button "settings Настройки" at bounding box center [338, 39] width 139 height 18
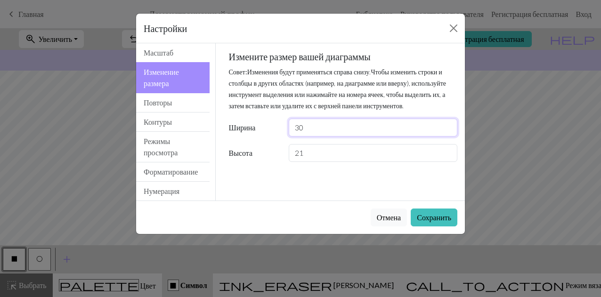
click at [299, 132] on input "30" at bounding box center [373, 128] width 169 height 18
type input "35"
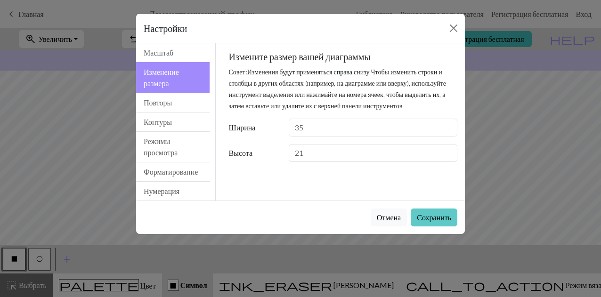
click at [417, 214] on ya-tr-span "Сохранить" at bounding box center [434, 217] width 34 height 9
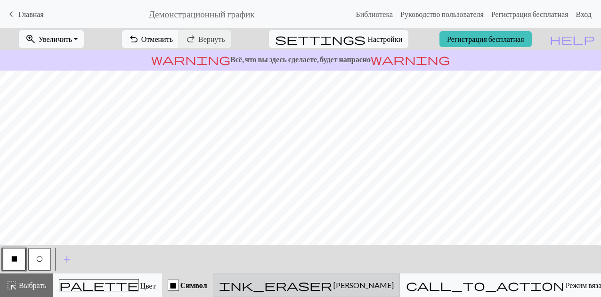
drag, startPoint x: 369, startPoint y: 285, endPoint x: 382, endPoint y: 276, distance: 15.9
click at [373, 284] on div "ink_eraser [PERSON_NAME]" at bounding box center [306, 285] width 175 height 11
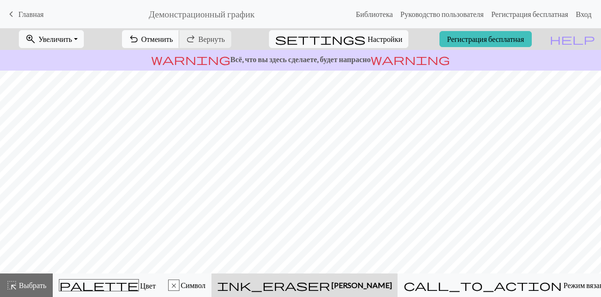
click at [173, 39] on ya-tr-span "Отменить" at bounding box center [157, 38] width 32 height 9
click at [196, 39] on span "redo" at bounding box center [190, 39] width 11 height 13
click at [225, 37] on ya-tr-span "Вернуть" at bounding box center [211, 38] width 27 height 9
click at [238, 37] on div "undo Отменить Отменить redo Вернуть Вернуть" at bounding box center [176, 39] width 123 height 22
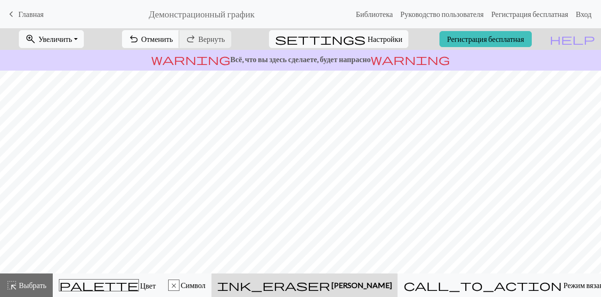
click at [173, 37] on ya-tr-span "Отменить" at bounding box center [157, 38] width 32 height 9
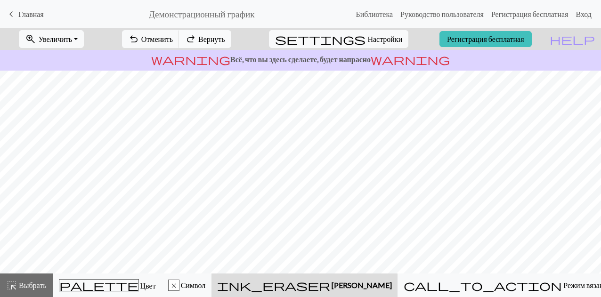
click at [231, 33] on button "redo Вернуть Вернуть" at bounding box center [205, 39] width 52 height 18
click at [212, 294] on button "x Символ" at bounding box center [187, 286] width 50 height 24
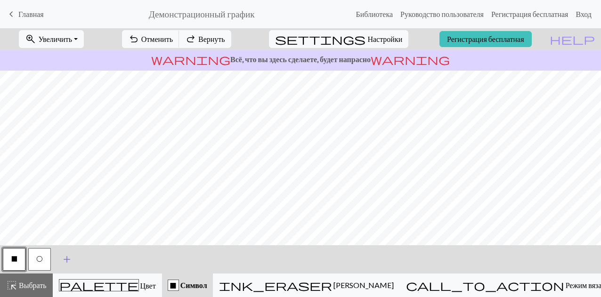
click at [69, 260] on span "add" at bounding box center [66, 259] width 11 height 13
click at [69, 260] on button "button" at bounding box center [65, 259] width 23 height 23
click at [68, 253] on button "button" at bounding box center [65, 259] width 23 height 23
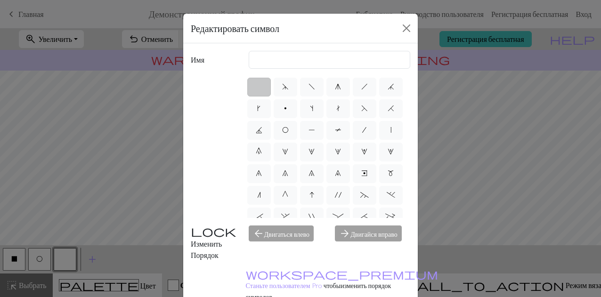
click at [248, 82] on label at bounding box center [259, 87] width 24 height 19
click at [259, 82] on input "radio" at bounding box center [262, 84] width 6 height 6
click at [403, 34] on button "Закрыть" at bounding box center [406, 28] width 15 height 15
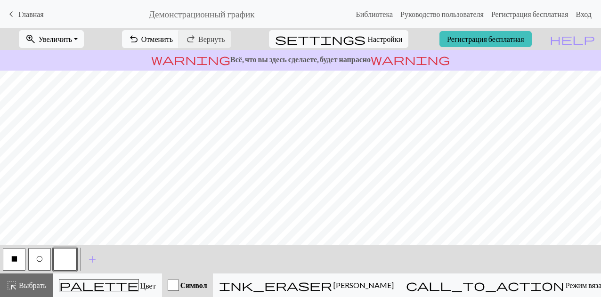
drag, startPoint x: 16, startPoint y: 260, endPoint x: 35, endPoint y: 250, distance: 21.5
click at [19, 260] on button "X" at bounding box center [14, 259] width 23 height 23
click at [173, 39] on ya-tr-span "Отменить" at bounding box center [157, 38] width 32 height 9
click at [139, 41] on span "undo" at bounding box center [133, 39] width 11 height 13
click at [173, 38] on ya-tr-span "Отменить" at bounding box center [157, 38] width 32 height 9
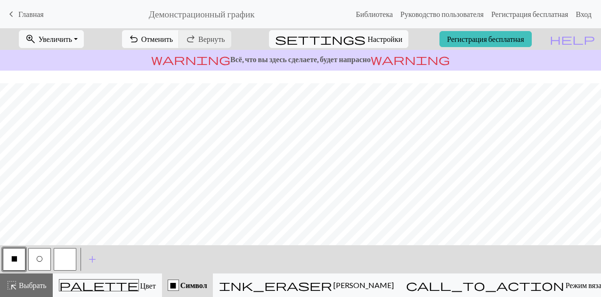
scroll to position [73, 0]
click at [354, 41] on span "settings" at bounding box center [320, 39] width 90 height 13
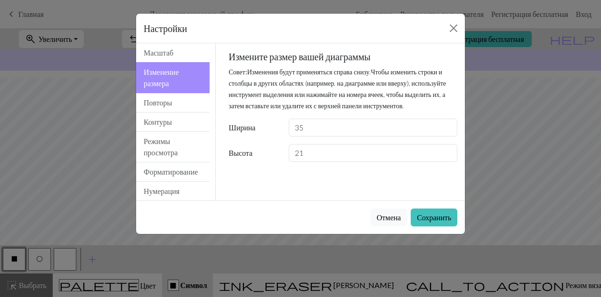
drag, startPoint x: 323, startPoint y: 148, endPoint x: 312, endPoint y: 164, distance: 18.9
click at [310, 162] on div "Измените размер вашей диаграммы Совет: Изменения будут применяться справа снизу…" at bounding box center [343, 106] width 229 height 111
drag, startPoint x: 312, startPoint y: 164, endPoint x: 282, endPoint y: 158, distance: 31.1
click at [278, 162] on div "Высота 21" at bounding box center [343, 153] width 240 height 18
type input "35"
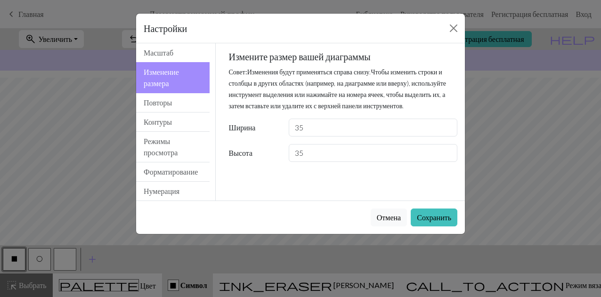
click at [423, 208] on div "Отмена Сохранить" at bounding box center [300, 217] width 329 height 33
click at [420, 223] on button "Сохранить" at bounding box center [434, 218] width 47 height 18
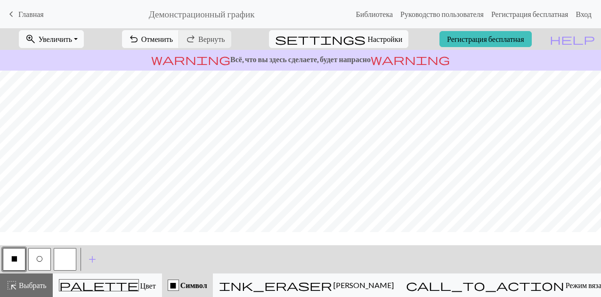
scroll to position [94, 0]
click at [173, 41] on ya-tr-span "Отменить" at bounding box center [157, 38] width 32 height 9
click at [173, 36] on ya-tr-span "Отменить" at bounding box center [157, 38] width 32 height 9
click at [179, 32] on button "undo Отменить Отменить" at bounding box center [150, 39] width 57 height 18
click at [173, 38] on ya-tr-span "Отменить" at bounding box center [157, 38] width 32 height 9
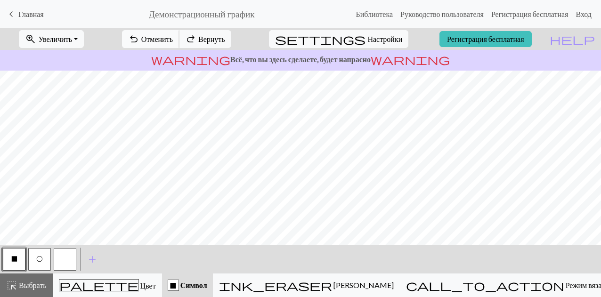
click at [173, 38] on ya-tr-span "Отменить" at bounding box center [157, 38] width 32 height 9
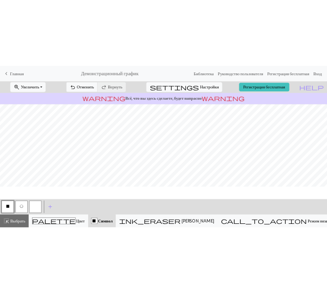
scroll to position [0, 0]
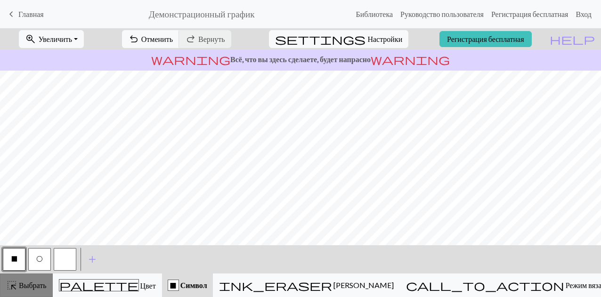
click at [36, 290] on div "highlight_alt Выбрать Выбрать" at bounding box center [26, 285] width 41 height 11
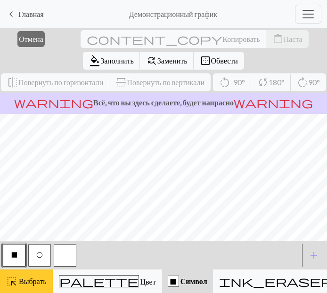
click at [14, 275] on button "highlight_alt Выбрать Выбрать" at bounding box center [26, 282] width 53 height 24
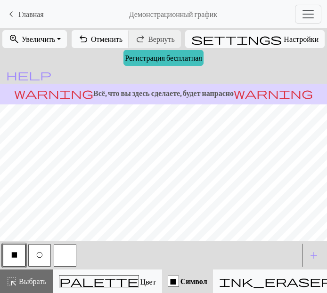
click at [273, 86] on div "warning Всё, что вы здесь сделаете, будет напрасно warning" at bounding box center [163, 94] width 327 height 21
click at [29, 280] on ya-tr-span "Выбрать" at bounding box center [33, 281] width 28 height 9
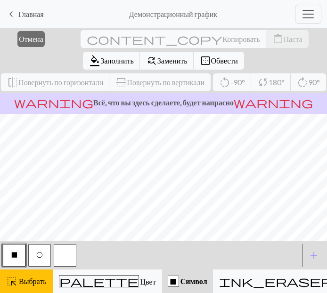
click at [211, 54] on span "border_outer" at bounding box center [205, 60] width 11 height 13
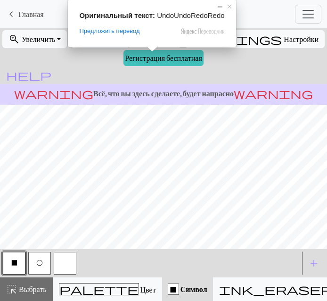
click at [139, 40] on div "Оригинальный текст: UndoUndoRedoRedo Предложить перевод Отправить Спасибо, пере…" at bounding box center [152, 23] width 168 height 47
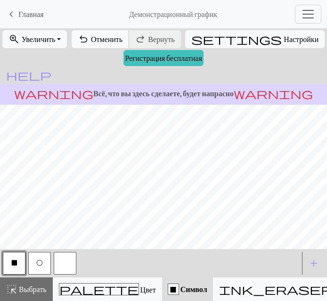
click at [122, 41] on ya-tr-span "Отменить" at bounding box center [107, 38] width 32 height 9
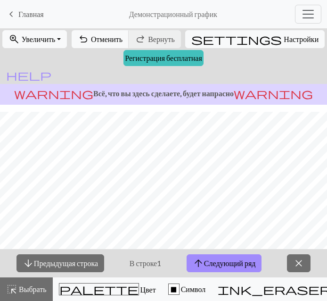
scroll to position [61, 0]
click at [300, 256] on span "close" at bounding box center [298, 262] width 11 height 13
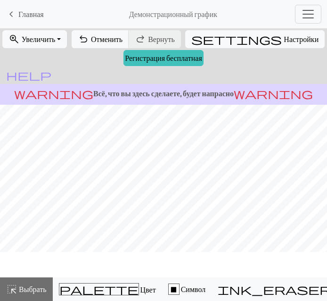
scroll to position [0, 0]
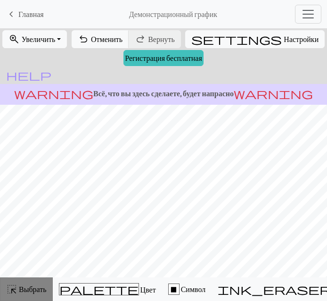
click at [25, 283] on div "highlight_alt Выбрать Выбрать" at bounding box center [26, 288] width 41 height 11
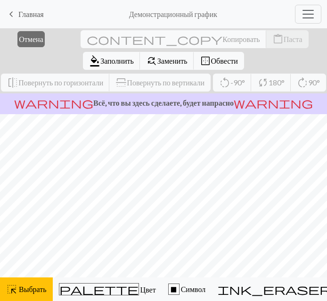
click at [88, 102] on span "warning" at bounding box center [53, 102] width 79 height 13
click at [28, 290] on ya-tr-span "Выбрать" at bounding box center [33, 288] width 28 height 9
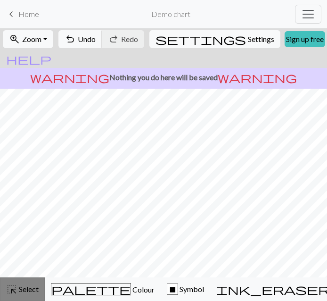
click at [41, 285] on button "highlight_alt Select Select" at bounding box center [22, 289] width 45 height 24
